Goal: Information Seeking & Learning: Learn about a topic

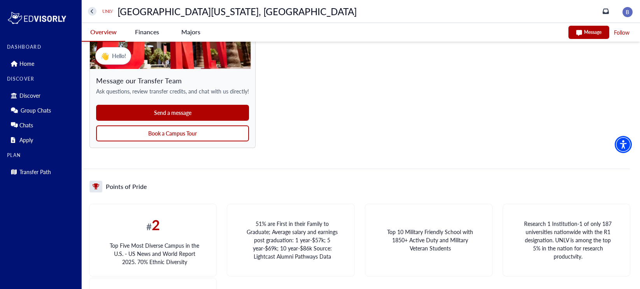
scroll to position [709, 0]
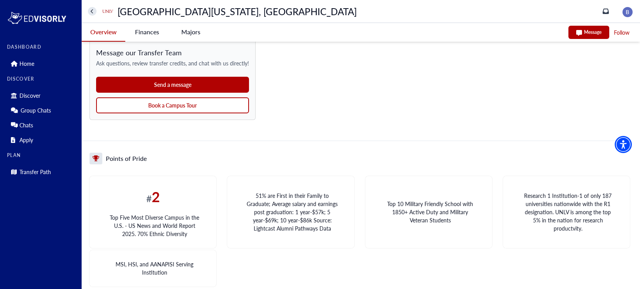
click at [212, 87] on button "Send a message" at bounding box center [172, 85] width 153 height 16
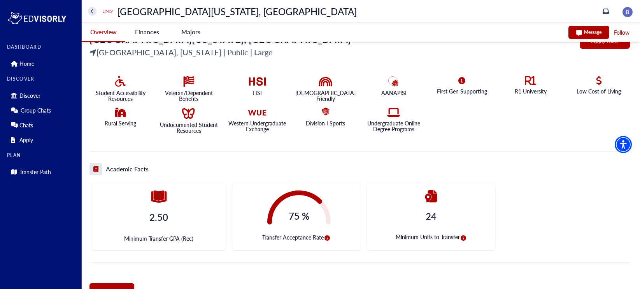
scroll to position [156, 0]
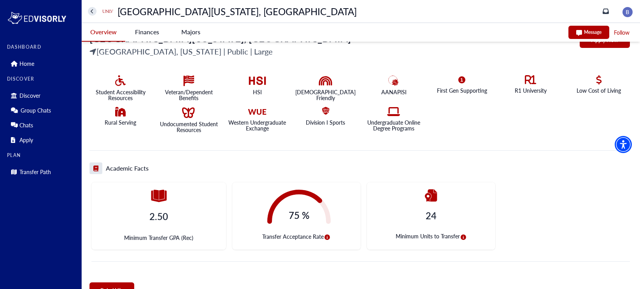
click at [327, 236] on icon "circle-info" at bounding box center [327, 236] width 5 height 5
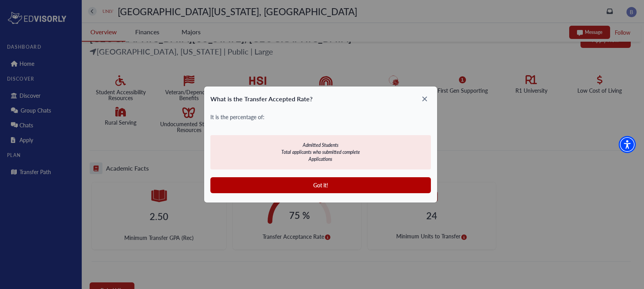
click at [327, 236] on div "What is the Transfer Accepted Rate? It is the percentage of: Admitted Students …" at bounding box center [322, 144] width 644 height 289
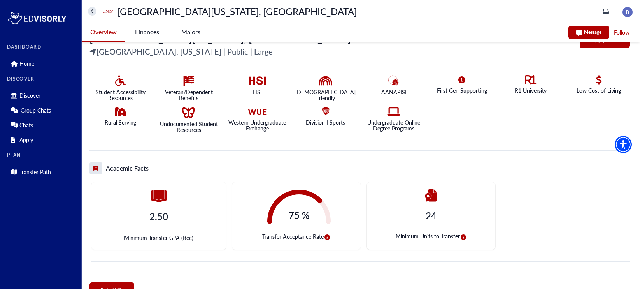
click at [327, 236] on icon "circle-info" at bounding box center [327, 236] width 5 height 5
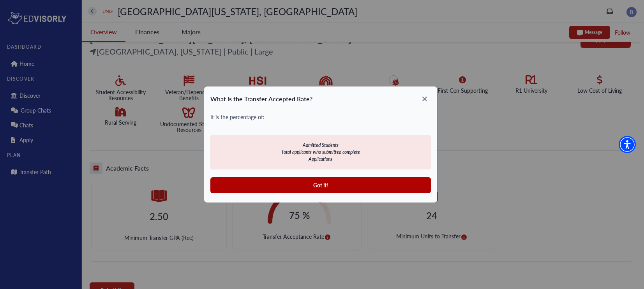
click at [423, 98] on icon at bounding box center [424, 99] width 5 height 5
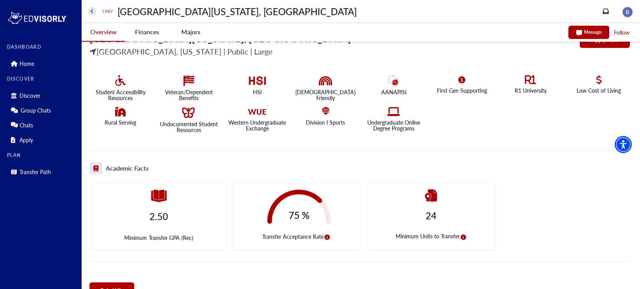
click at [191, 238] on span "Minimum Transfer GPA (Rec)" at bounding box center [158, 238] width 69 height 8
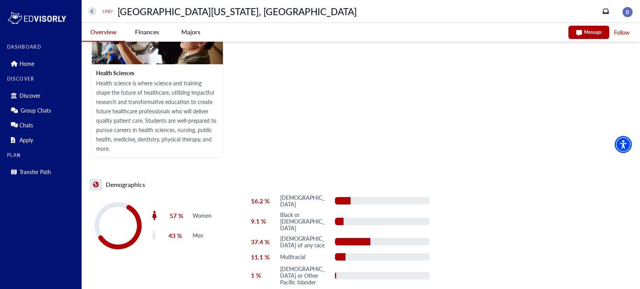
scroll to position [1274, 0]
click at [152, 32] on Vegas-tag "Finances" at bounding box center [147, 32] width 44 height 18
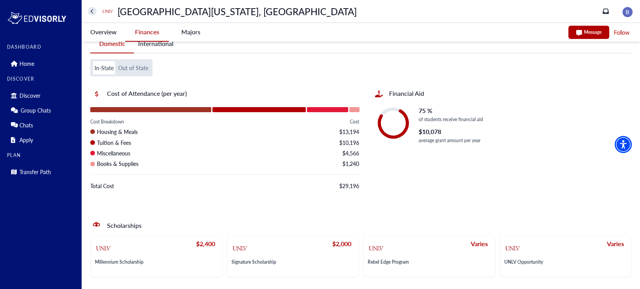
scroll to position [18, 0]
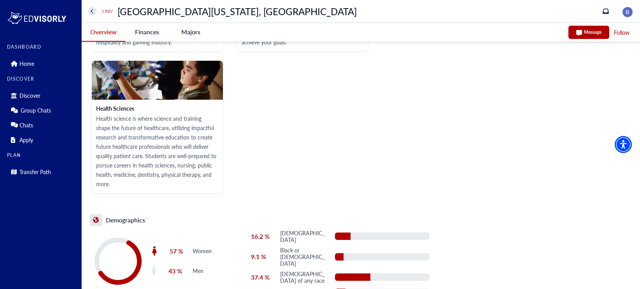
scroll to position [1300, 0]
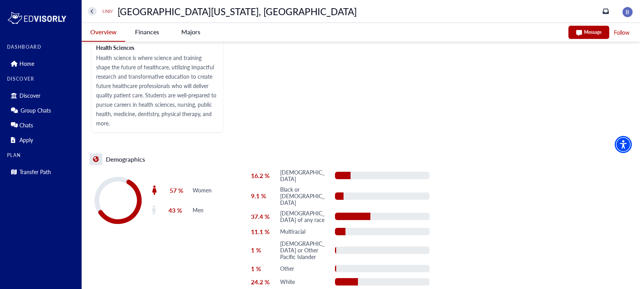
click at [151, 36] on Vegas-tag "Finances" at bounding box center [147, 32] width 44 height 18
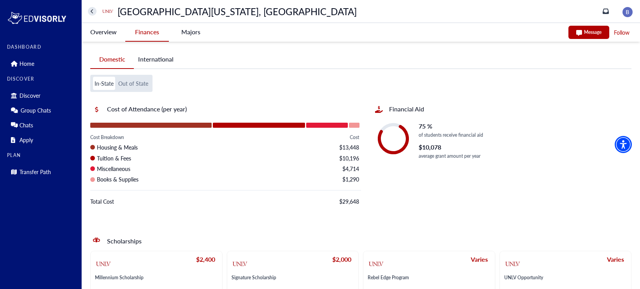
scroll to position [0, 0]
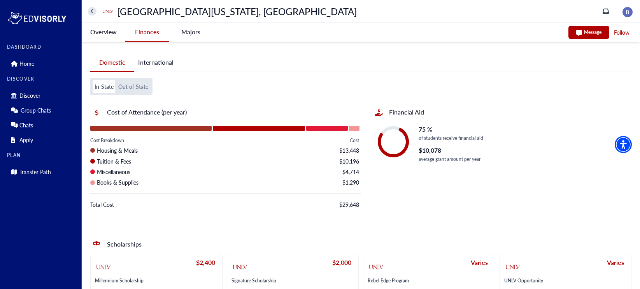
click at [127, 90] on button "Out of State" at bounding box center [133, 86] width 33 height 13
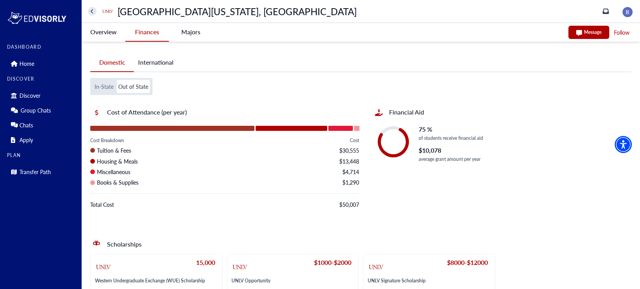
click at [101, 81] on button "In-State" at bounding box center [104, 86] width 22 height 13
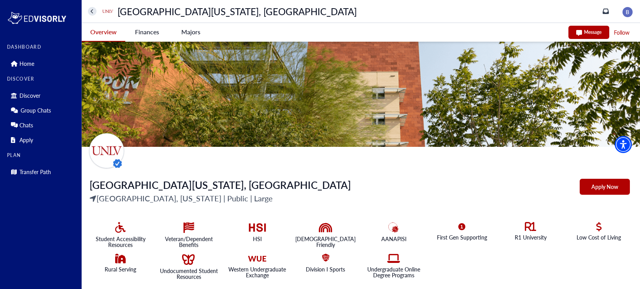
scroll to position [15, 0]
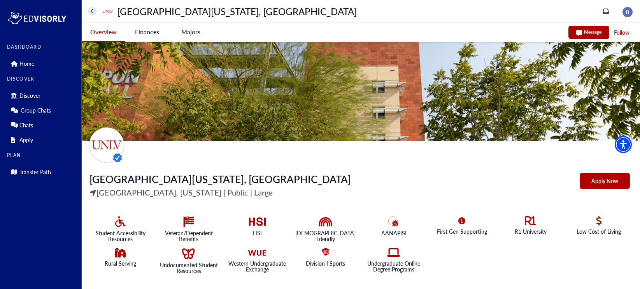
click at [148, 35] on Vegas-tag "Finances" at bounding box center [147, 32] width 44 height 18
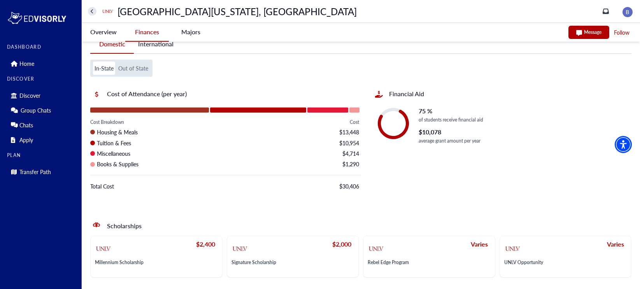
scroll to position [19, 0]
click at [130, 68] on button "Out of State" at bounding box center [133, 67] width 33 height 13
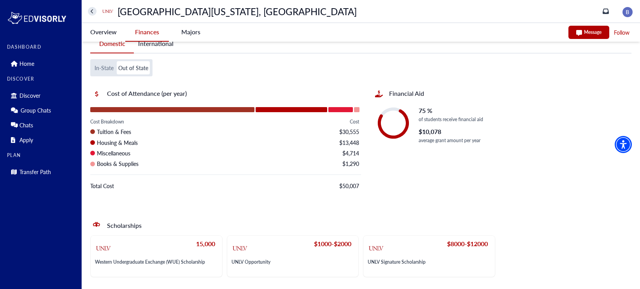
click at [168, 45] on button "International" at bounding box center [156, 44] width 44 height 18
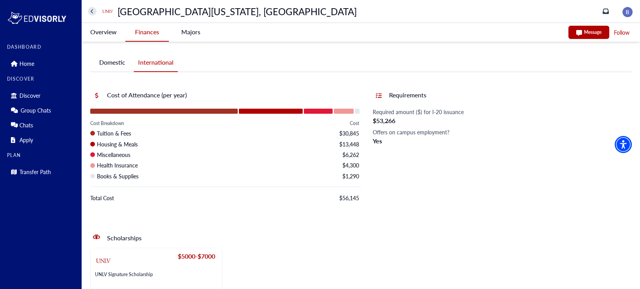
scroll to position [0, 0]
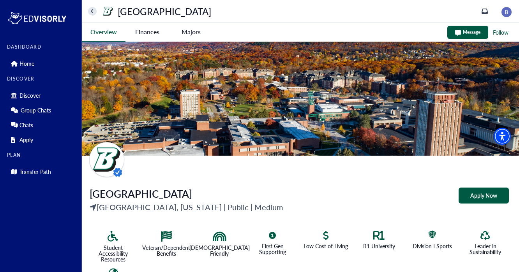
click at [153, 34] on University-tag "Finances" at bounding box center [147, 32] width 44 height 18
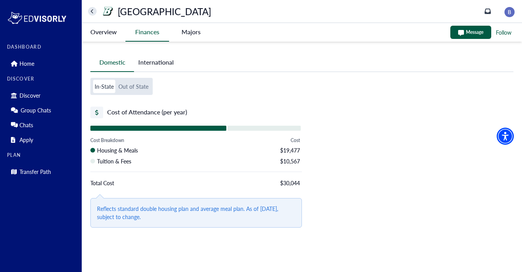
click at [137, 91] on button "Out of State" at bounding box center [133, 86] width 33 height 13
click at [191, 36] on -tag "Majors" at bounding box center [191, 32] width 44 height 18
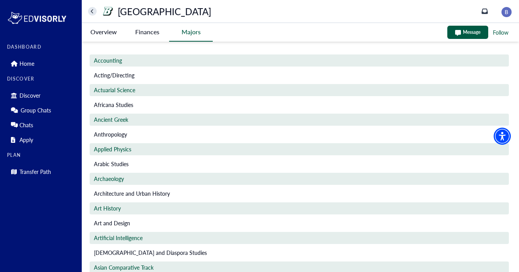
click at [148, 33] on University-tag "Finances" at bounding box center [147, 32] width 44 height 18
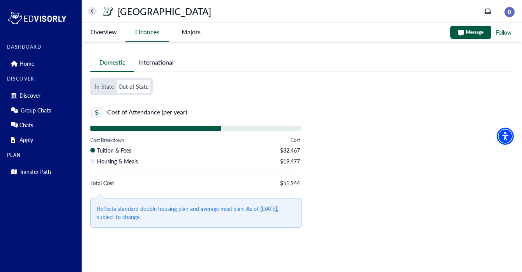
click at [150, 60] on button "International" at bounding box center [156, 62] width 44 height 18
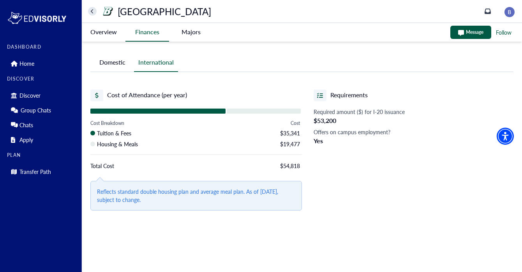
click at [107, 33] on University-tag "Overview" at bounding box center [104, 32] width 44 height 18
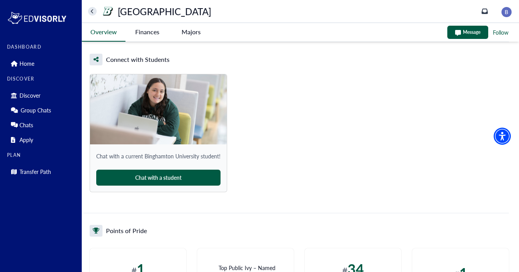
scroll to position [861, 0]
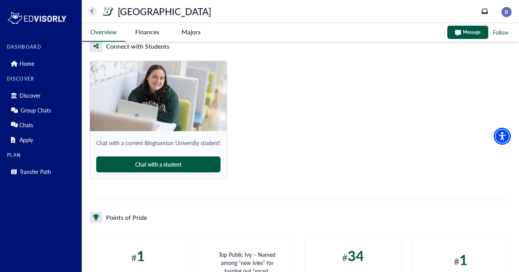
click at [178, 165] on button "Chat with a student" at bounding box center [158, 164] width 124 height 16
click at [0, 0] on div "DASHBOARD Home DISCOVER Discover Group Chats Chats Apply PLAN Transfer Path [GE…" at bounding box center [259, 24] width 519 height 1770
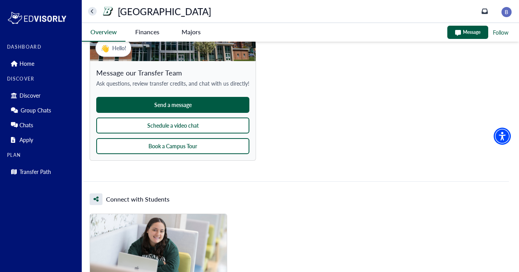
scroll to position [709, 0]
